Goal: Register for event/course

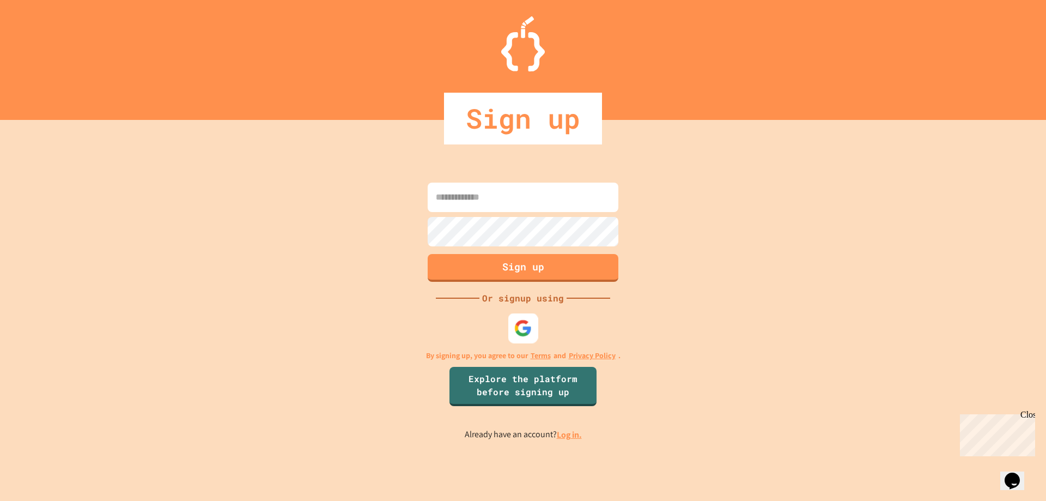
click at [526, 332] on img at bounding box center [523, 328] width 18 height 18
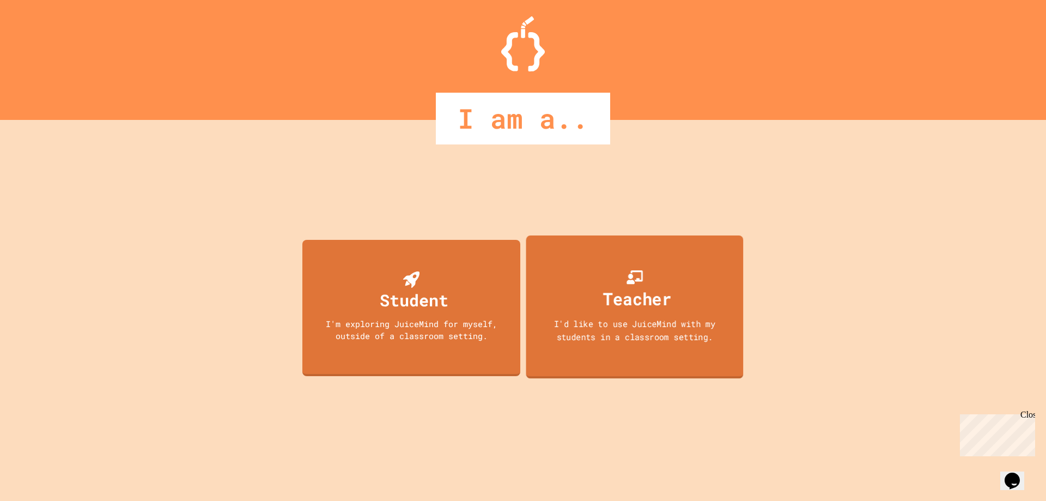
click at [652, 307] on div "Teacher" at bounding box center [637, 298] width 69 height 26
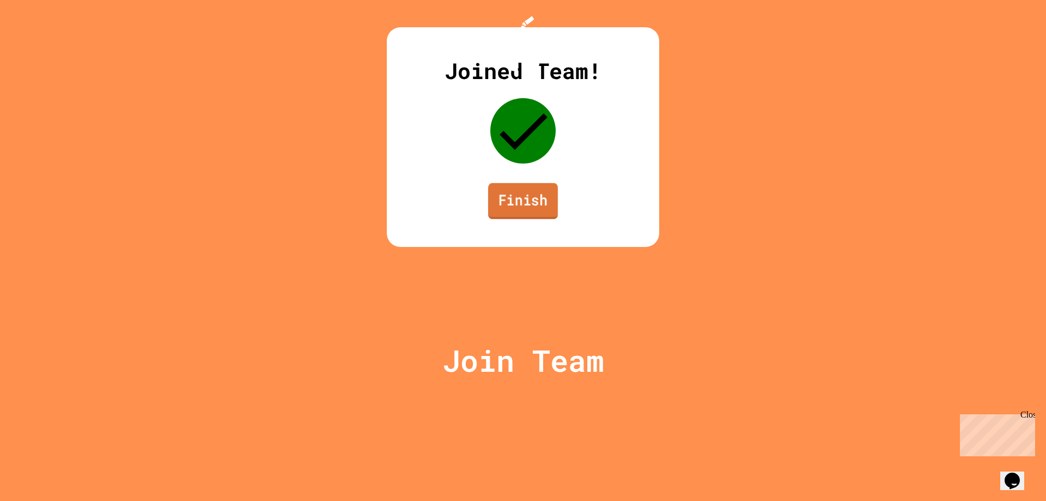
click at [538, 219] on link "Finish" at bounding box center [523, 201] width 70 height 36
